Goal: Task Accomplishment & Management: Manage account settings

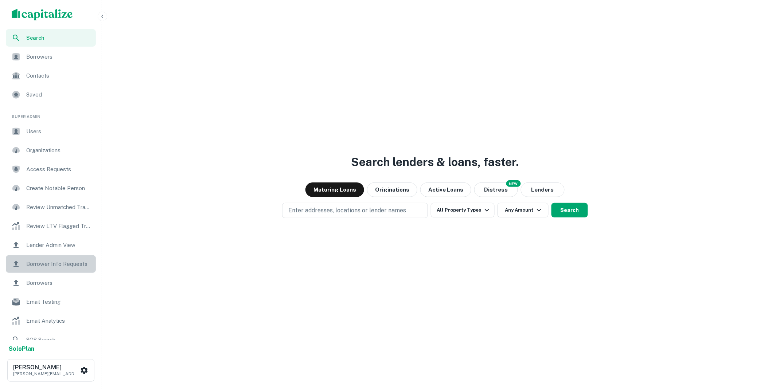
click at [57, 267] on span "Borrower Info Requests" at bounding box center [58, 264] width 65 height 9
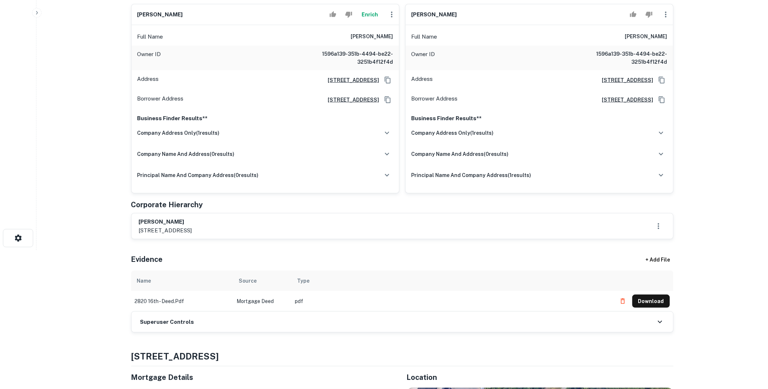
scroll to position [148, 0]
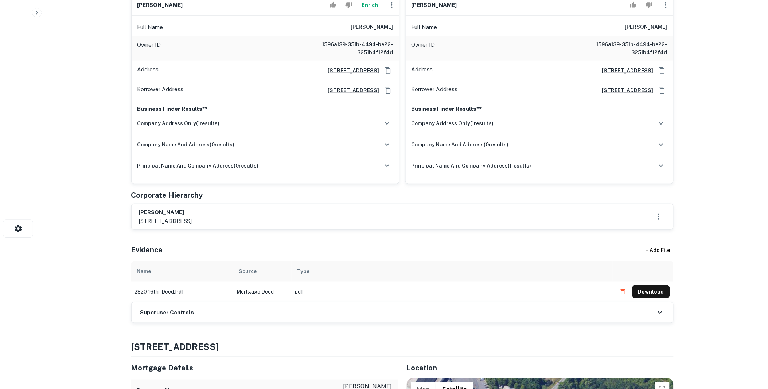
drag, startPoint x: 223, startPoint y: 218, endPoint x: 135, endPoint y: 212, distance: 88.1
click at [135, 212] on div "larry wesley compton 255 36th ave cir nw, hickory, nc, 28601-9003" at bounding box center [403, 217] width 542 height 26
copy div "larry wesley compton 255 36th ave cir nw, hickory, nc"
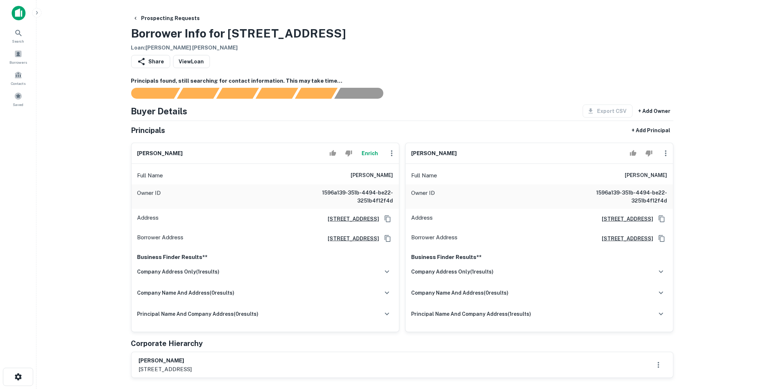
click at [370, 154] on button "Enrich" at bounding box center [369, 153] width 23 height 15
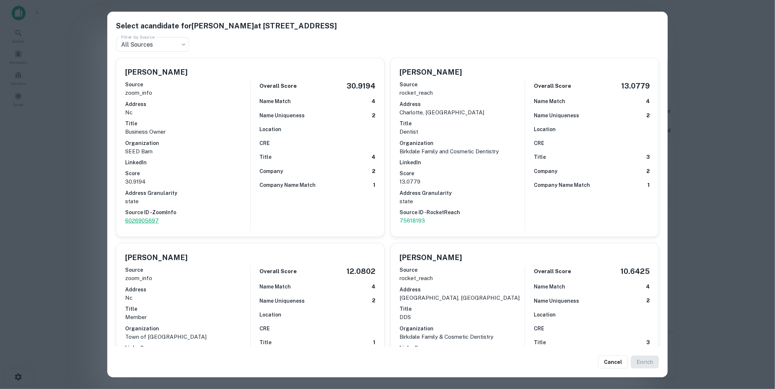
click at [154, 221] on p "6026905697" at bounding box center [187, 221] width 125 height 9
click at [606, 359] on button "Cancel" at bounding box center [613, 362] width 30 height 13
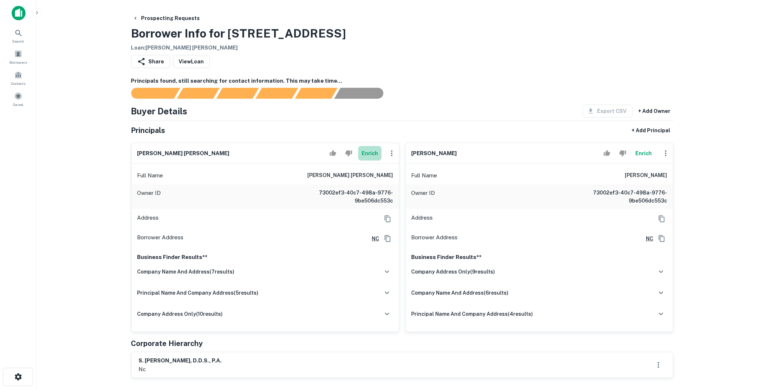
click at [371, 154] on button "Enrich" at bounding box center [369, 153] width 23 height 15
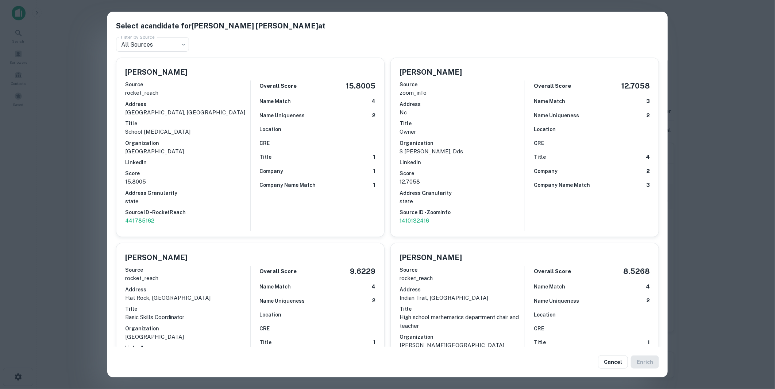
click at [406, 221] on p "1410132416" at bounding box center [461, 221] width 125 height 9
click at [621, 364] on button "Cancel" at bounding box center [613, 362] width 30 height 13
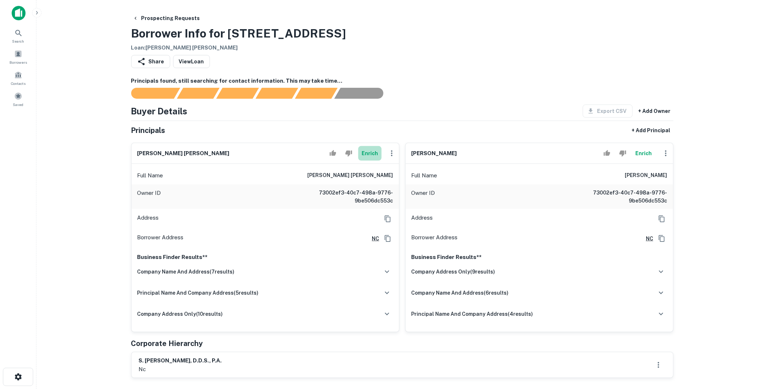
click at [366, 151] on button "Enrich" at bounding box center [369, 153] width 23 height 15
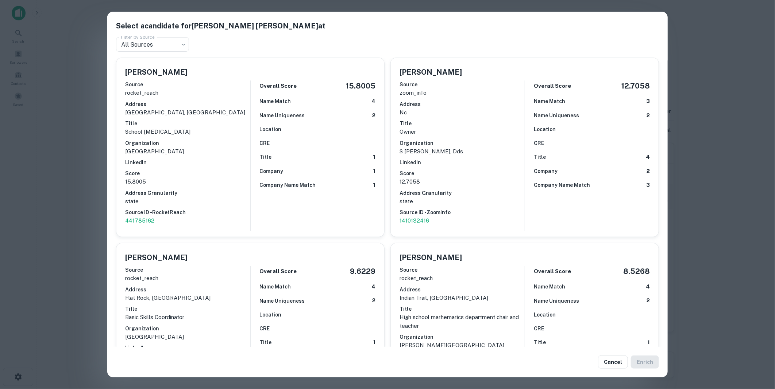
click at [480, 183] on p "12.7058" at bounding box center [461, 182] width 125 height 9
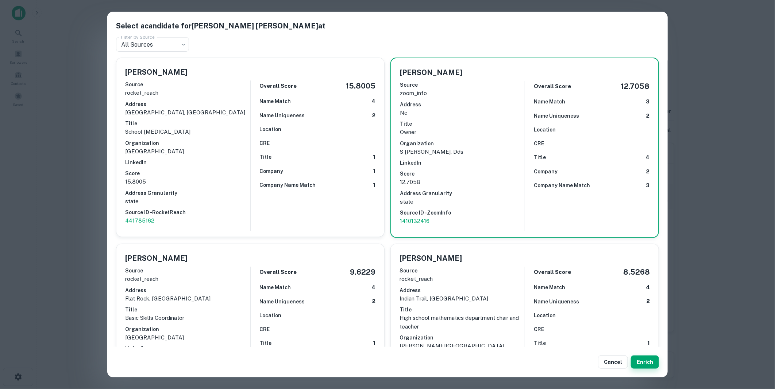
click at [640, 365] on button "Enrich" at bounding box center [644, 362] width 28 height 13
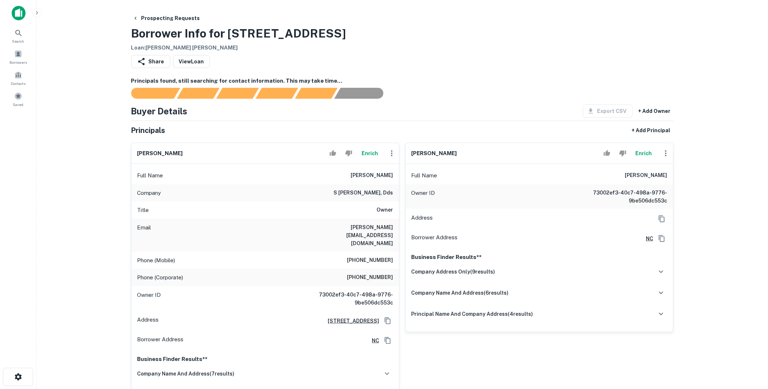
click at [641, 151] on button "Enrich" at bounding box center [644, 153] width 23 height 15
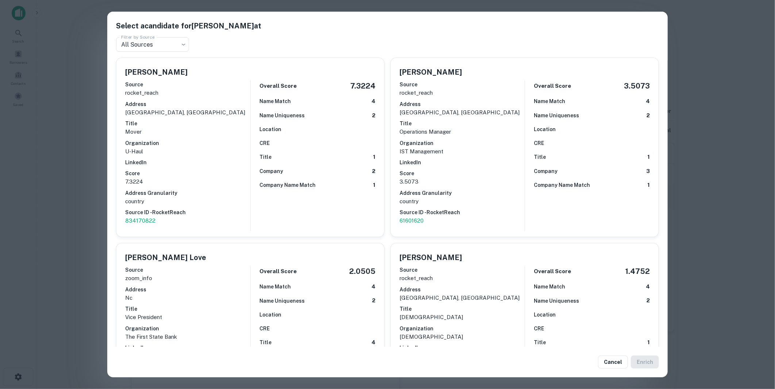
click at [614, 360] on button "Cancel" at bounding box center [613, 362] width 30 height 13
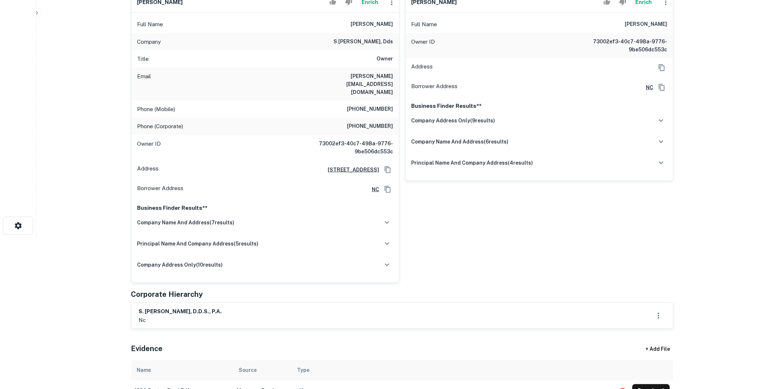
scroll to position [148, 0]
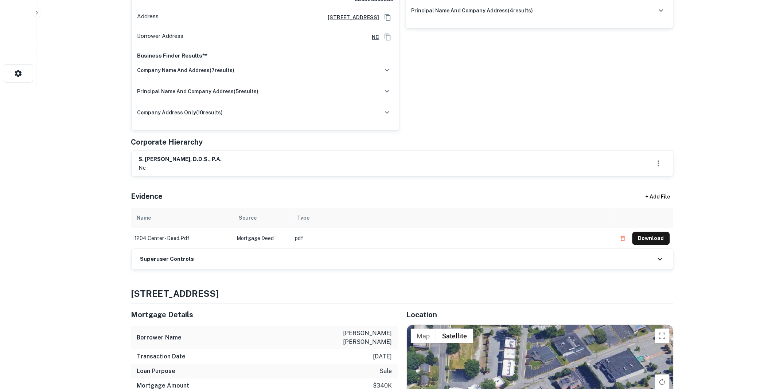
scroll to position [307, 0]
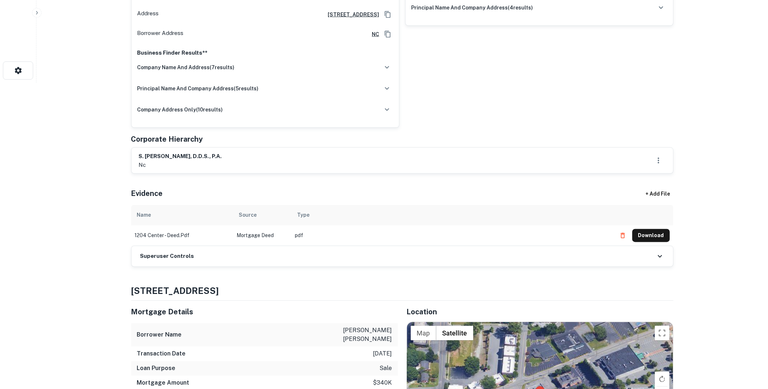
click at [286, 247] on div "Superuser Controls" at bounding box center [403, 257] width 542 height 20
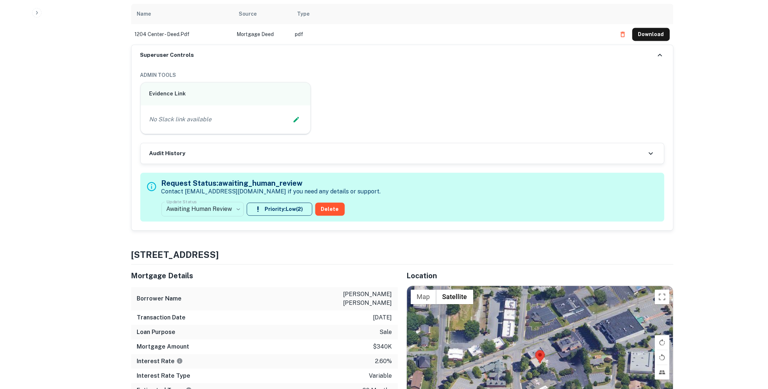
scroll to position [604, 0]
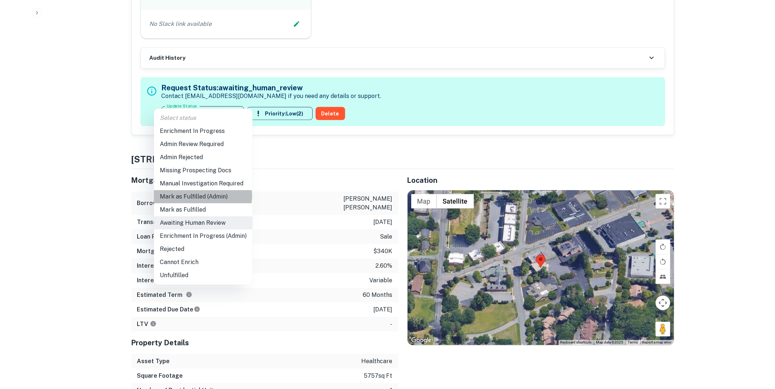
click at [198, 196] on li "Mark as Fulfilled (Admin)" at bounding box center [203, 196] width 98 height 13
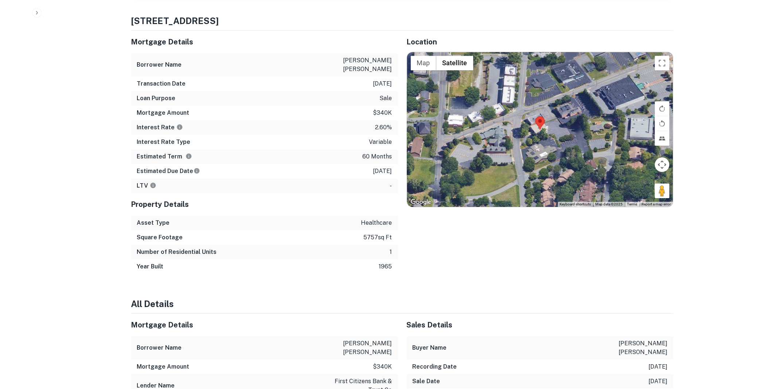
scroll to position [0, 0]
